Goal: Task Accomplishment & Management: Manage account settings

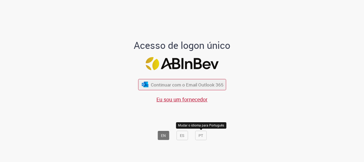
click at [199, 135] on font "PT" at bounding box center [201, 135] width 5 height 5
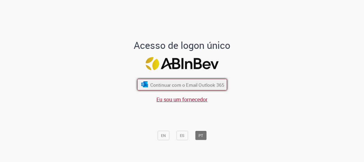
click at [208, 83] on font "Continuar com o Email Outlook 365" at bounding box center [187, 85] width 74 height 6
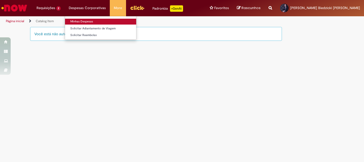
click at [87, 22] on link "Minhas Despesas" at bounding box center [100, 22] width 71 height 6
